Goal: Task Accomplishment & Management: Use online tool/utility

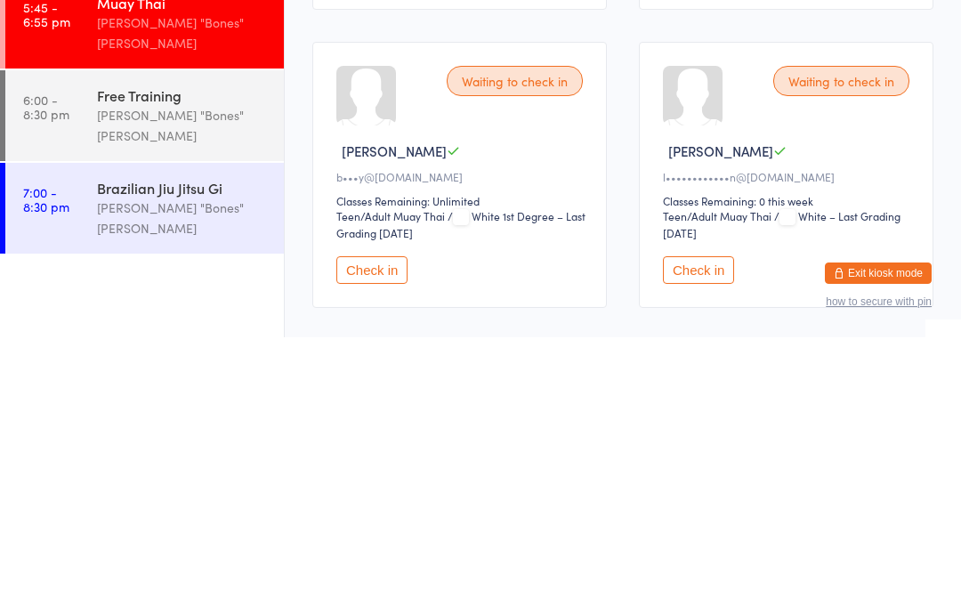
scroll to position [277, 0]
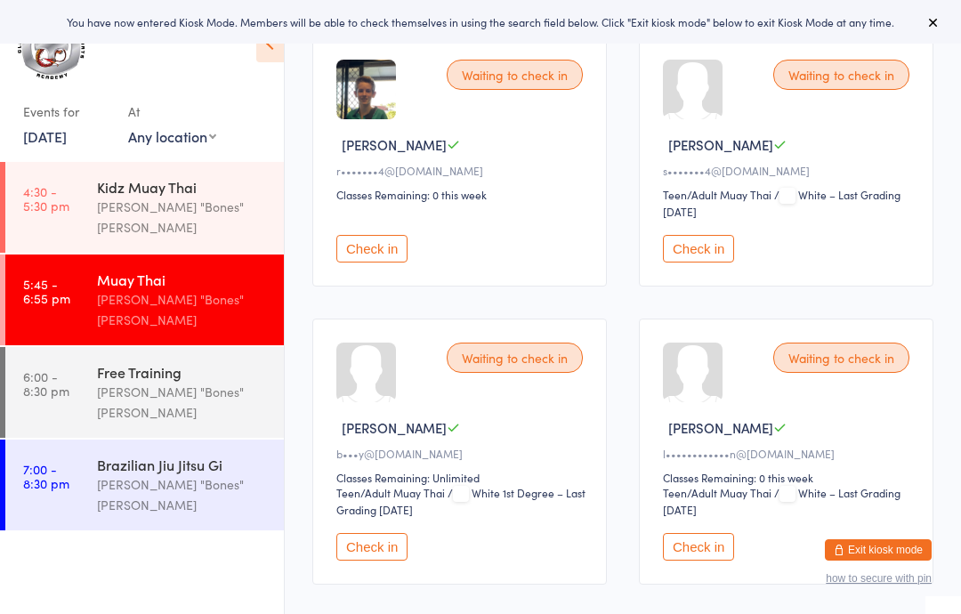
click at [134, 455] on div "Brazilian Jiu Jitsu Gi" at bounding box center [183, 465] width 172 height 20
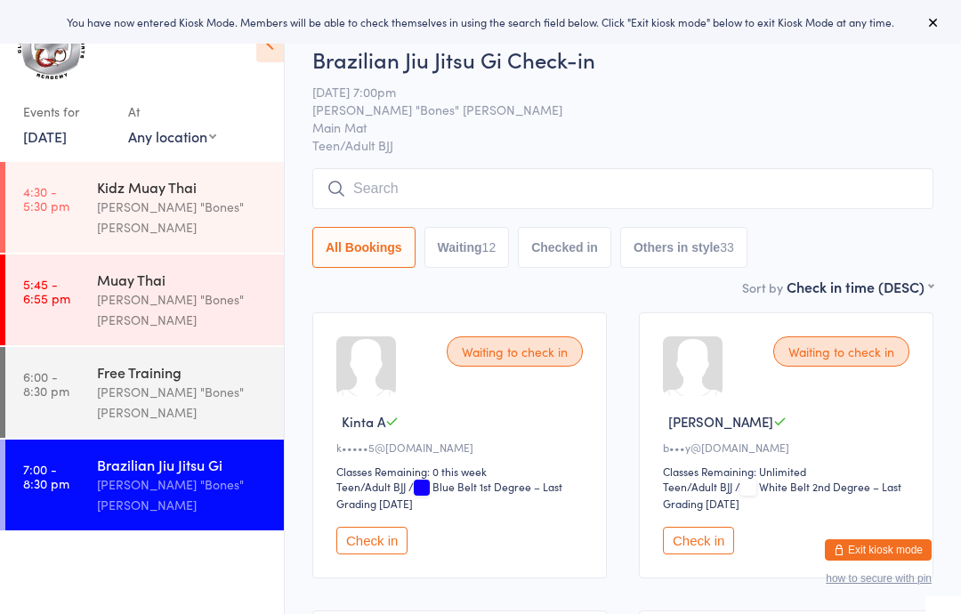
click at [377, 533] on div "Waiting to check in Kinta A k••••• 5@[DOMAIN_NAME] Classes Remaining: 0 this we…" at bounding box center [459, 445] width 294 height 266
click at [378, 543] on button "Check in" at bounding box center [371, 541] width 71 height 28
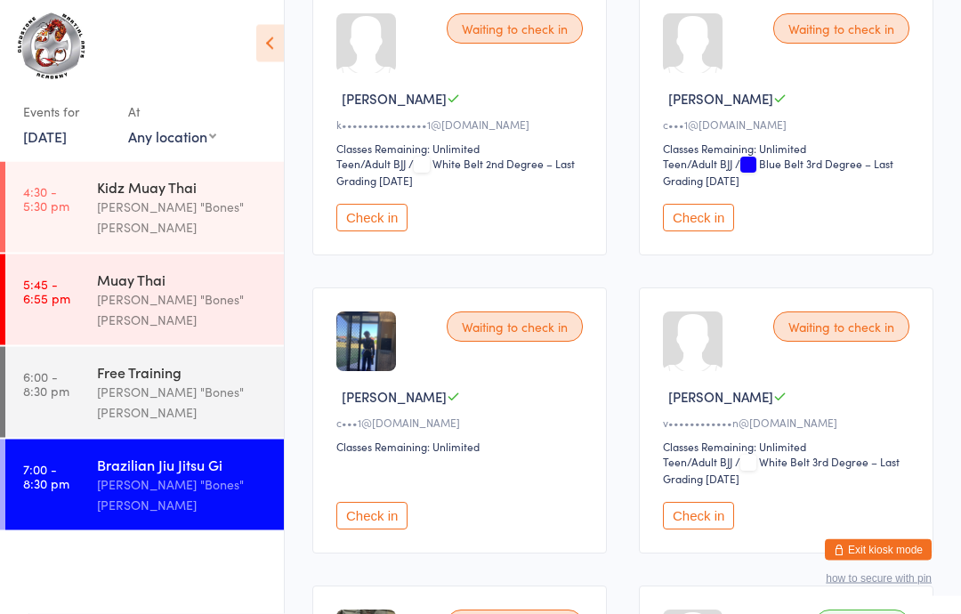
scroll to position [1218, 0]
click at [704, 231] on button "Check in" at bounding box center [698, 218] width 71 height 28
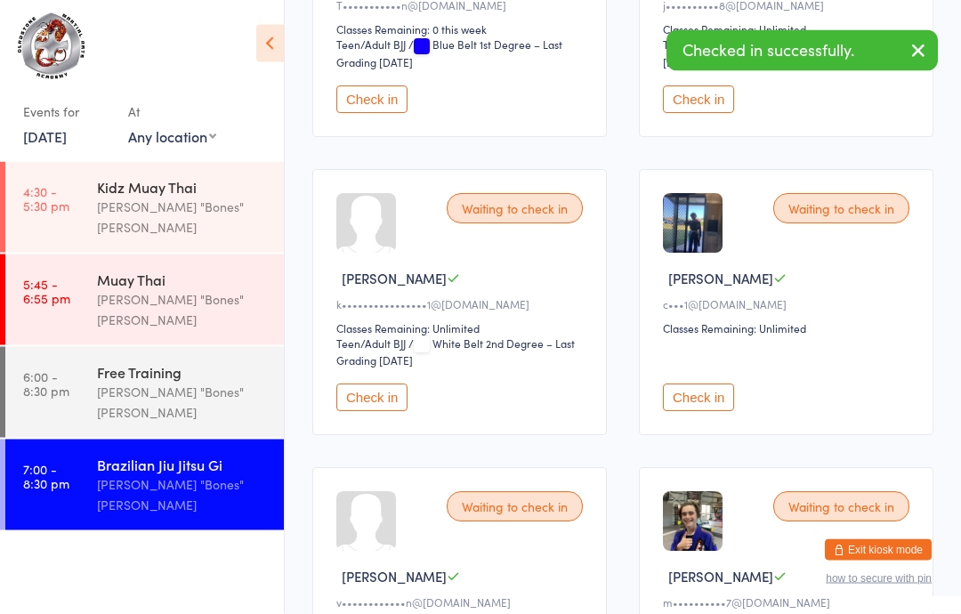
scroll to position [1038, 0]
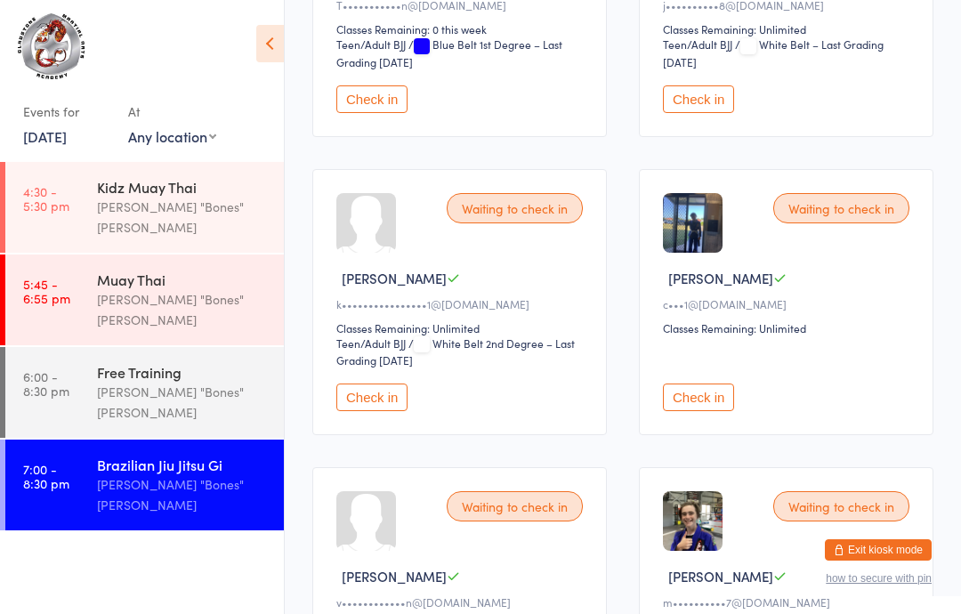
click at [712, 411] on button "Check in" at bounding box center [698, 397] width 71 height 28
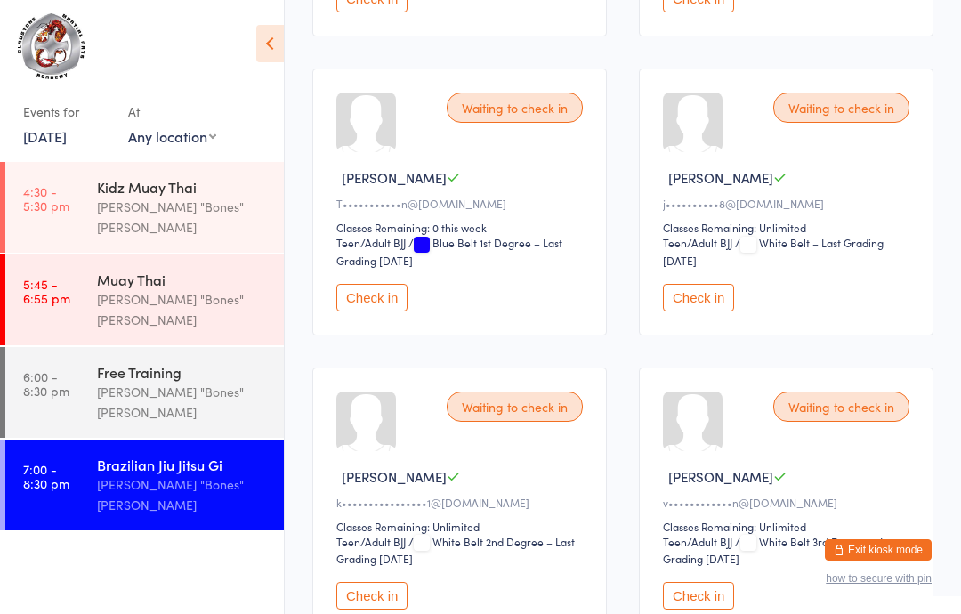
scroll to position [833, 0]
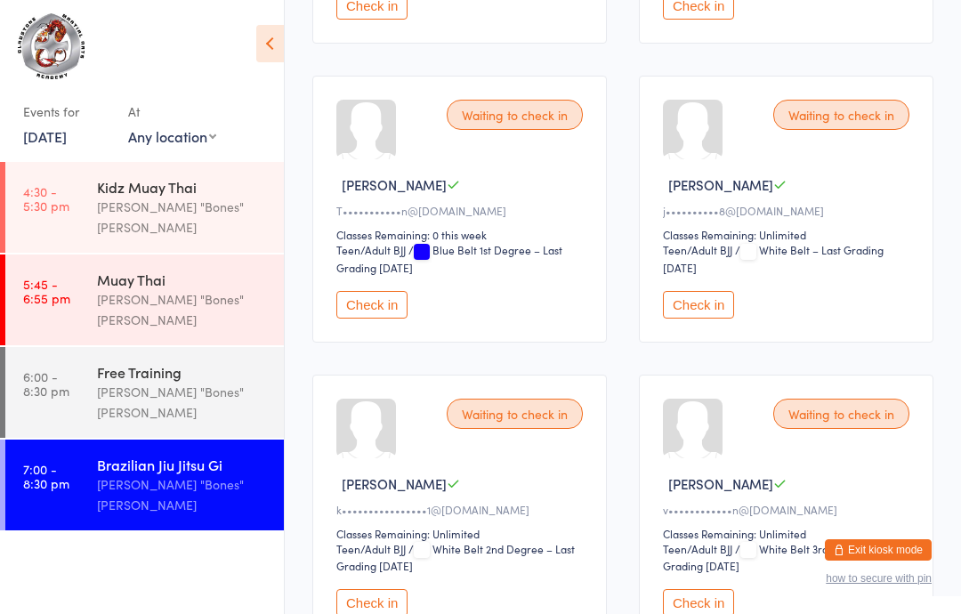
click at [372, 318] on button "Check in" at bounding box center [371, 305] width 71 height 28
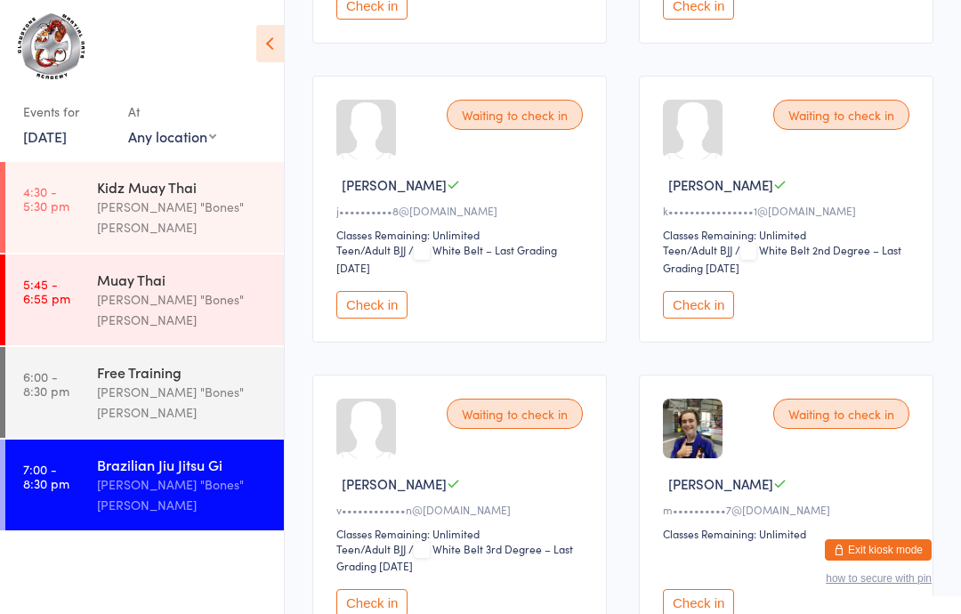
click at [366, 314] on button "Check in" at bounding box center [371, 305] width 71 height 28
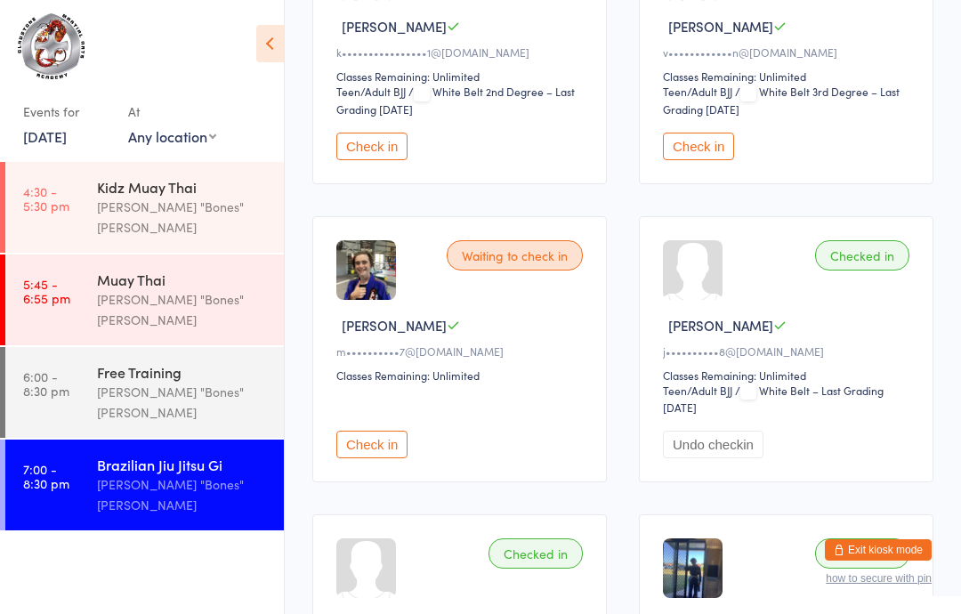
scroll to position [1062, 0]
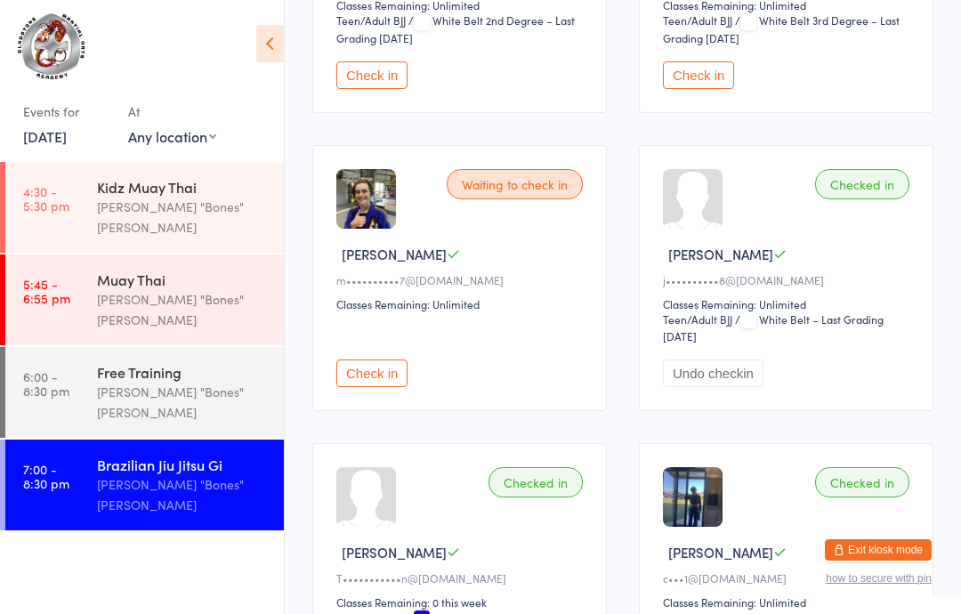
click at [381, 387] on button "Check in" at bounding box center [371, 373] width 71 height 28
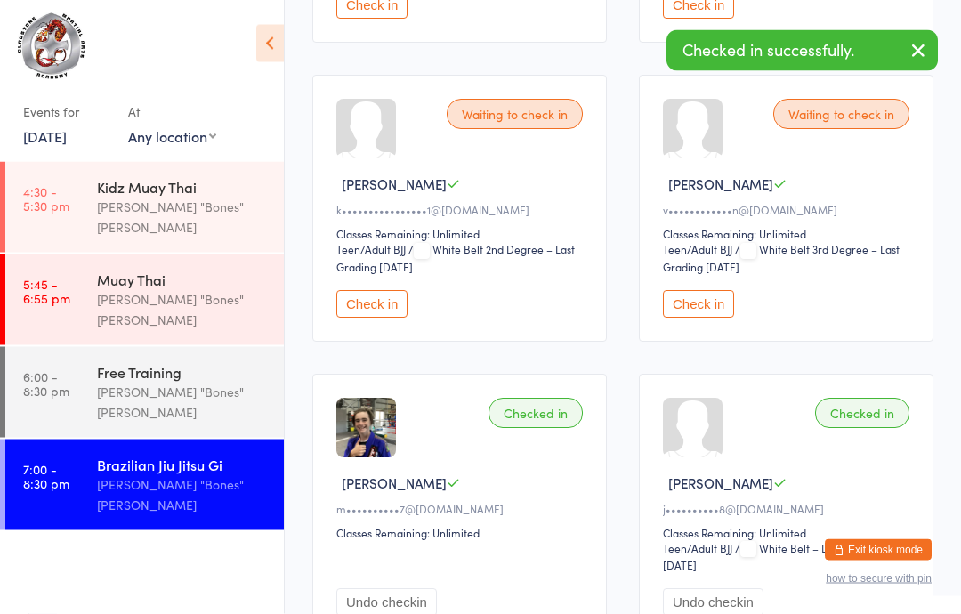
scroll to position [820, 0]
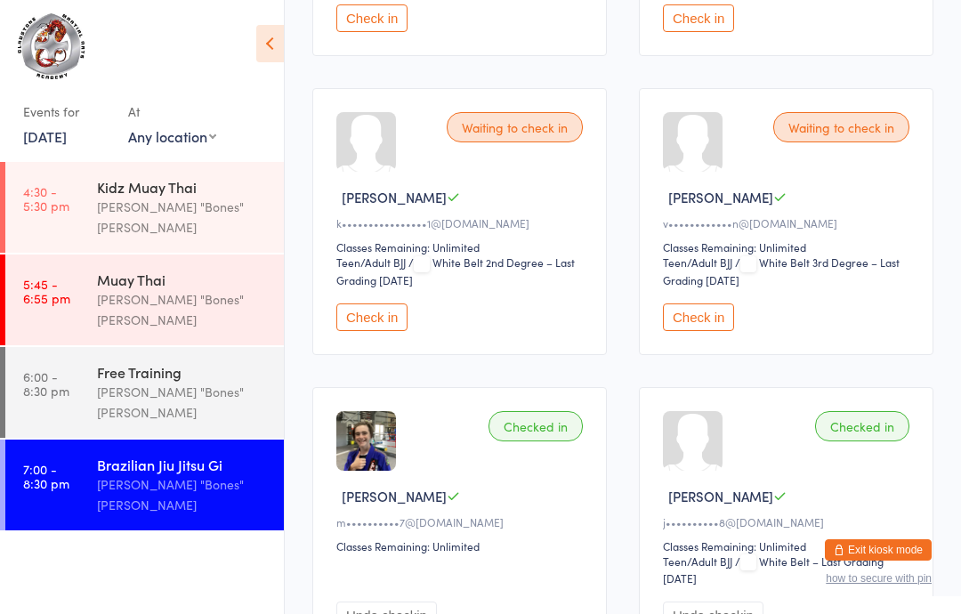
click at [161, 362] on div "Free Training" at bounding box center [183, 372] width 172 height 20
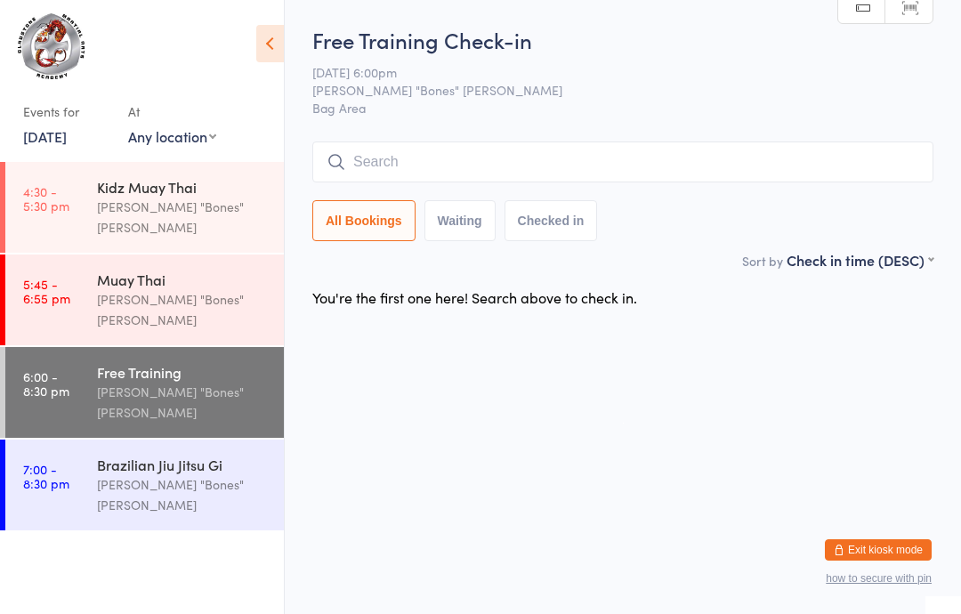
click at [186, 455] on div "Brazilian Jiu Jitsu Gi" at bounding box center [183, 465] width 172 height 20
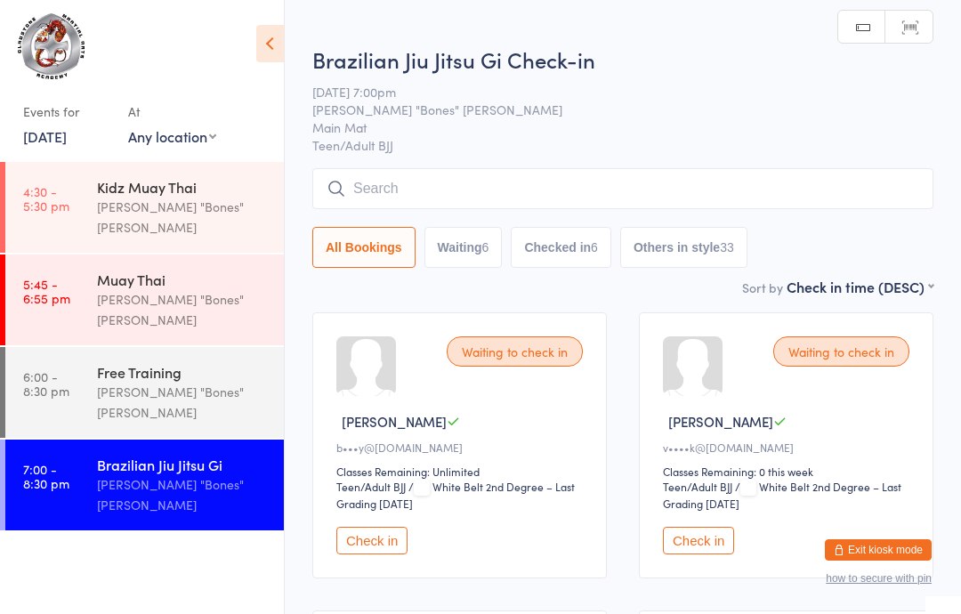
click at [183, 382] on div "[PERSON_NAME] "Bones" [PERSON_NAME]" at bounding box center [183, 402] width 172 height 41
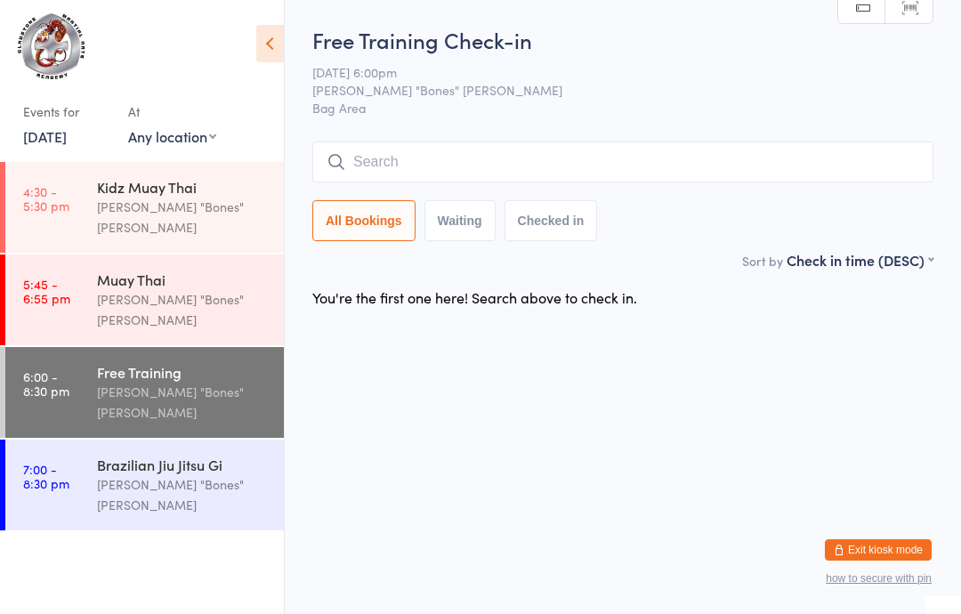
click at [210, 448] on div "Brazilian Jiu Jitsu Gi [PERSON_NAME] "Bones" [PERSON_NAME]" at bounding box center [190, 484] width 187 height 91
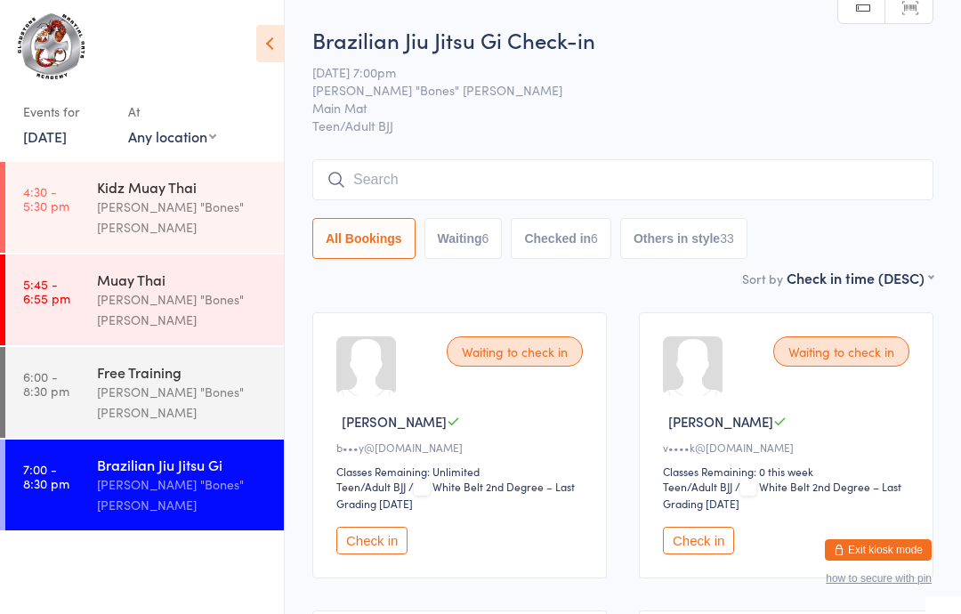
click at [495, 181] on input "search" at bounding box center [622, 179] width 621 height 41
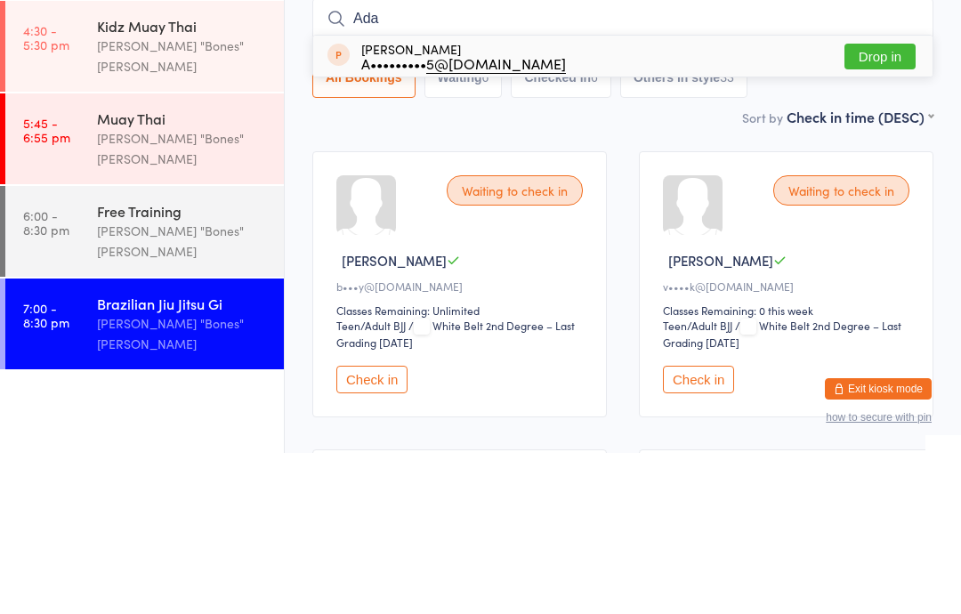
type input "Ada"
click at [865, 205] on button "Drop in" at bounding box center [879, 218] width 71 height 26
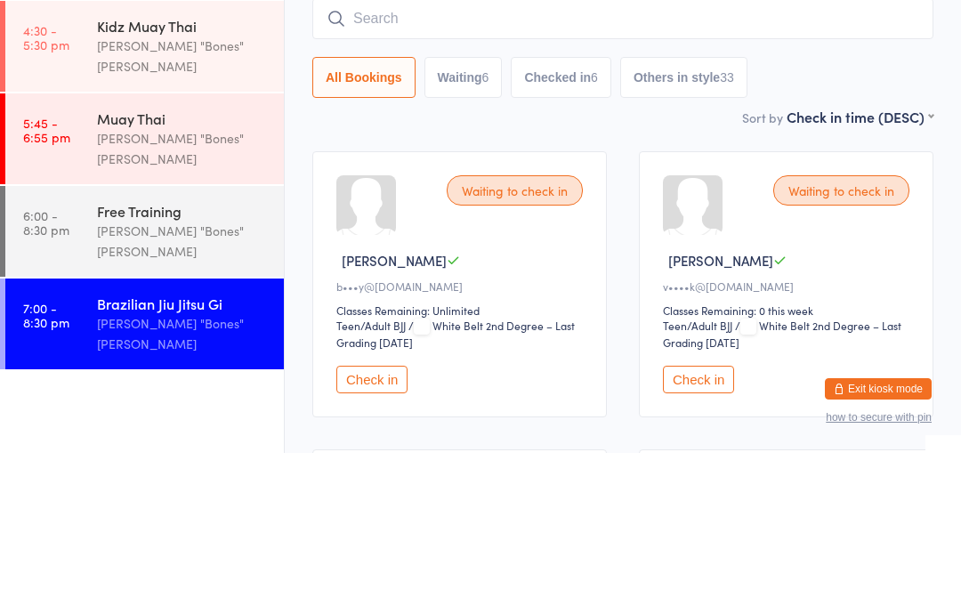
click at [784, 106] on div "Brazilian Jiu Jitsu Gi Check-in [DATE] 7:00pm [PERSON_NAME] "Bones" [PERSON_NAM…" at bounding box center [622, 146] width 621 height 243
